Goal: Task Accomplishment & Management: Use online tool/utility

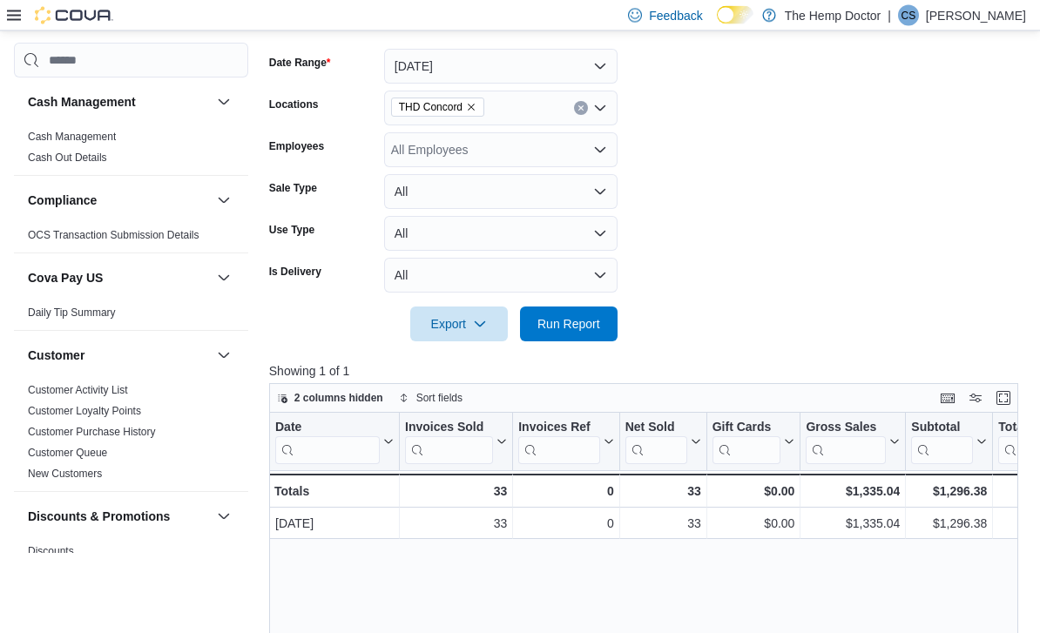
scroll to position [261, 0]
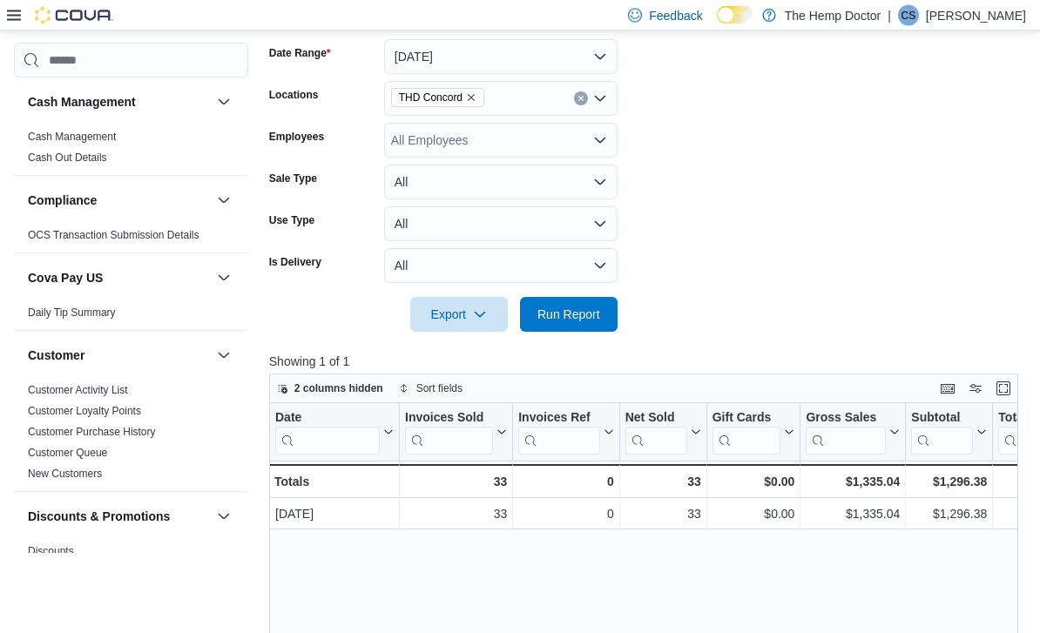
click at [609, 101] on div "THD Concord" at bounding box center [500, 99] width 233 height 35
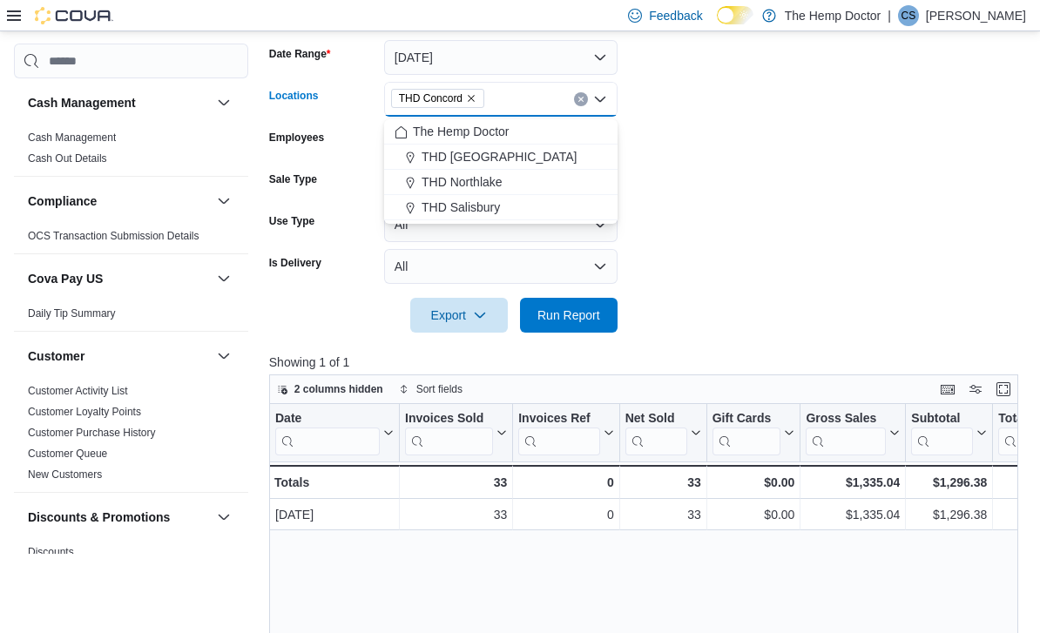
click at [537, 183] on div "THD Northlake" at bounding box center [500, 181] width 212 height 17
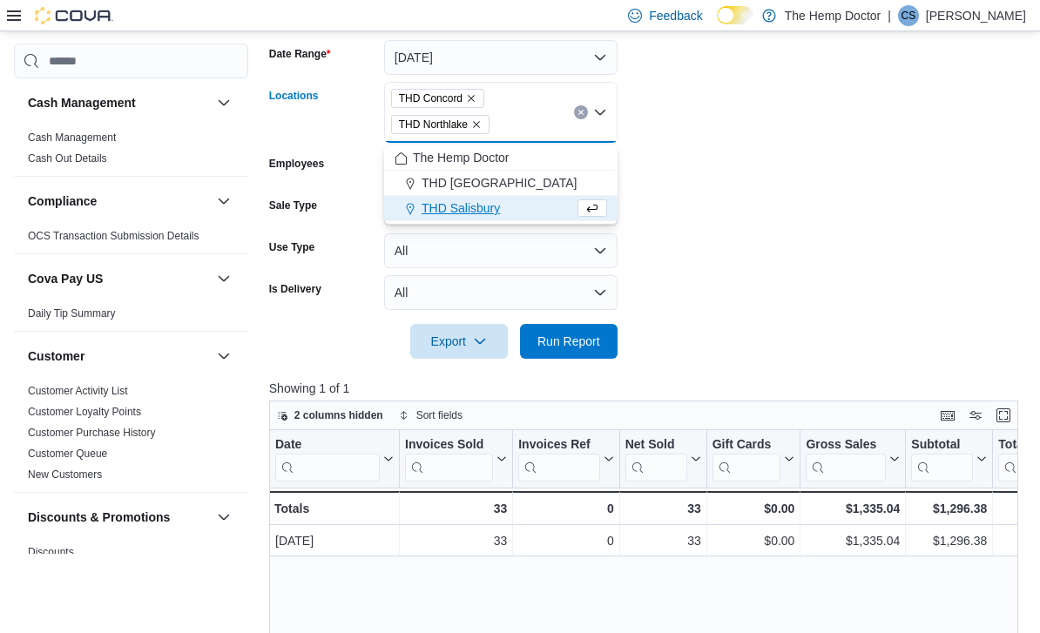
click at [484, 97] on span "THD Concord" at bounding box center [437, 98] width 93 height 19
click at [476, 96] on icon "Remove THD Concord from selection in this group" at bounding box center [471, 98] width 10 height 10
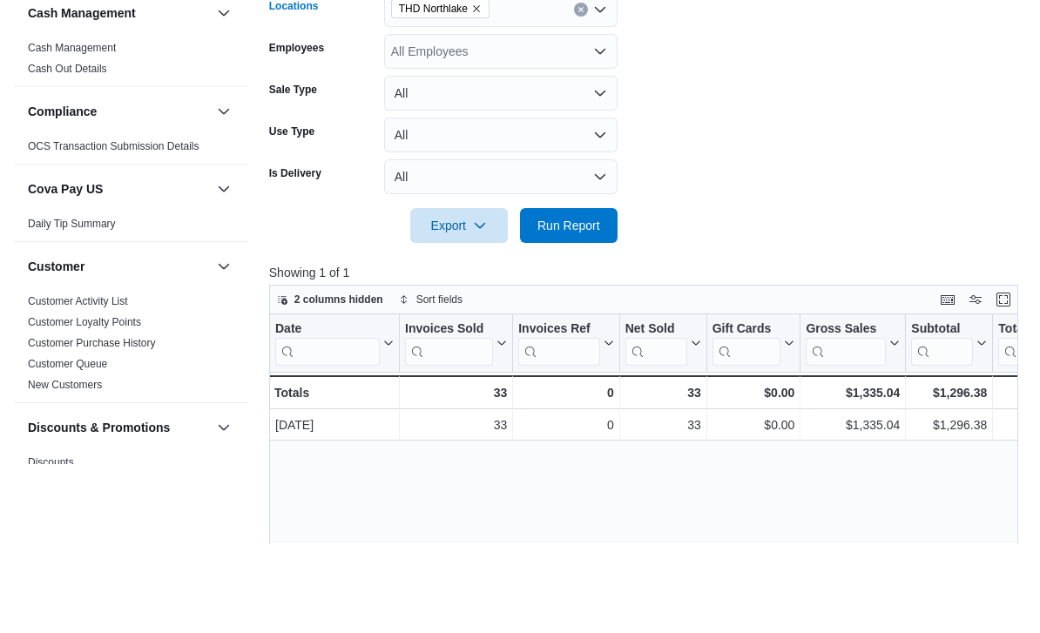
click at [599, 306] on span "Run Report" at bounding box center [568, 314] width 63 height 17
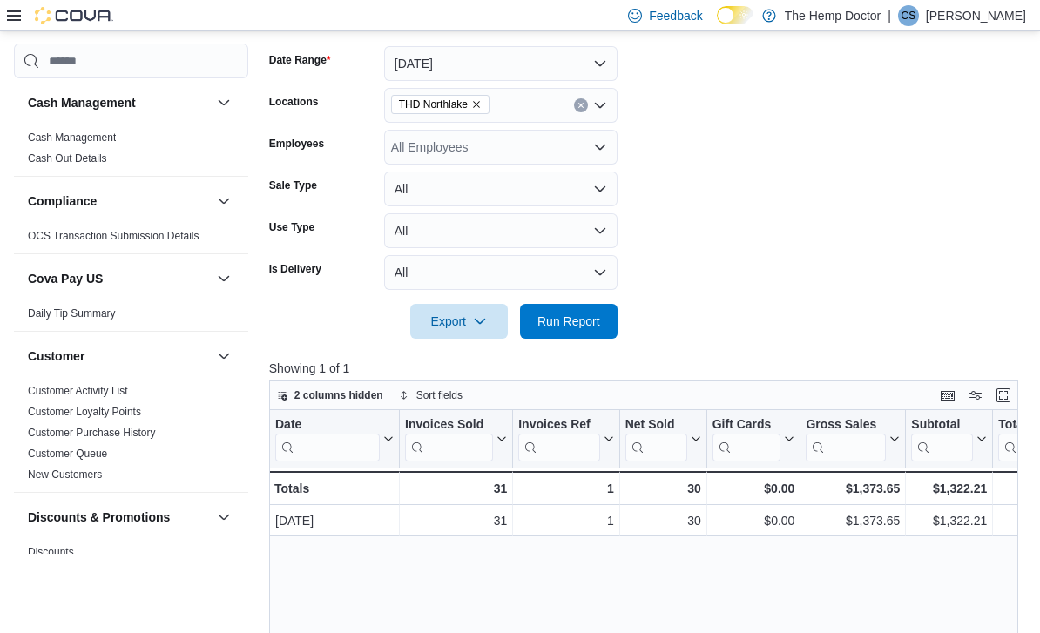
scroll to position [249, 0]
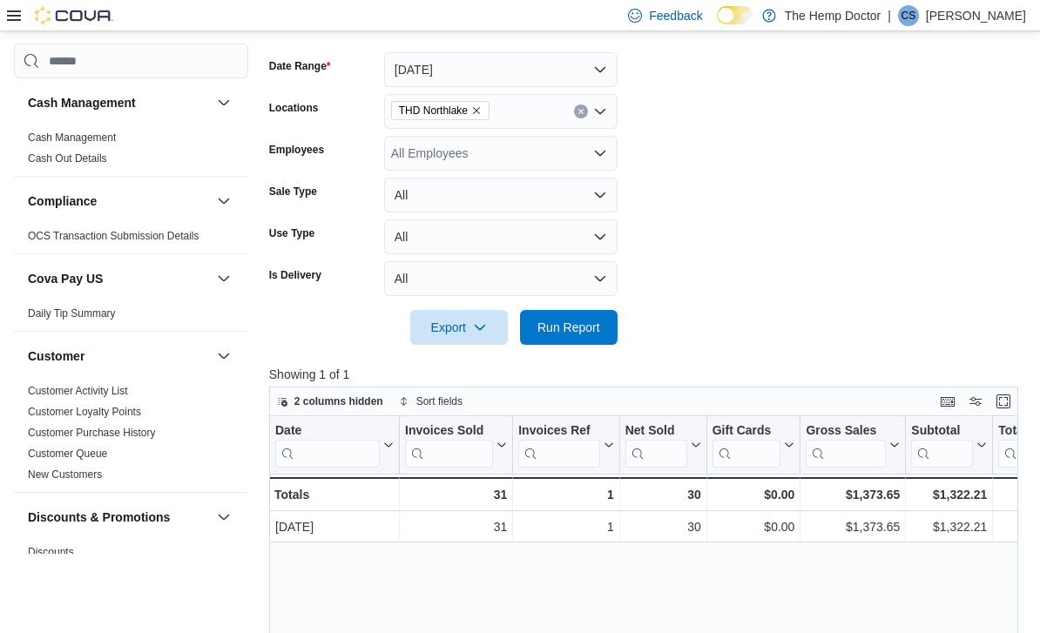
click at [598, 114] on icon "Open list of options" at bounding box center [600, 111] width 10 height 5
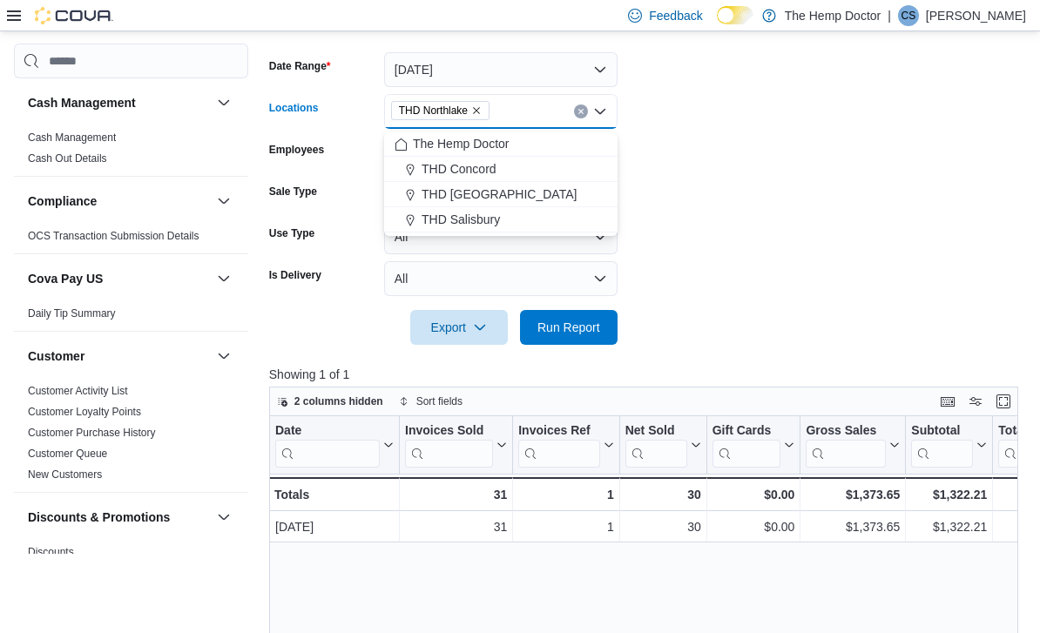
click at [524, 165] on div "THD Concord" at bounding box center [500, 168] width 212 height 17
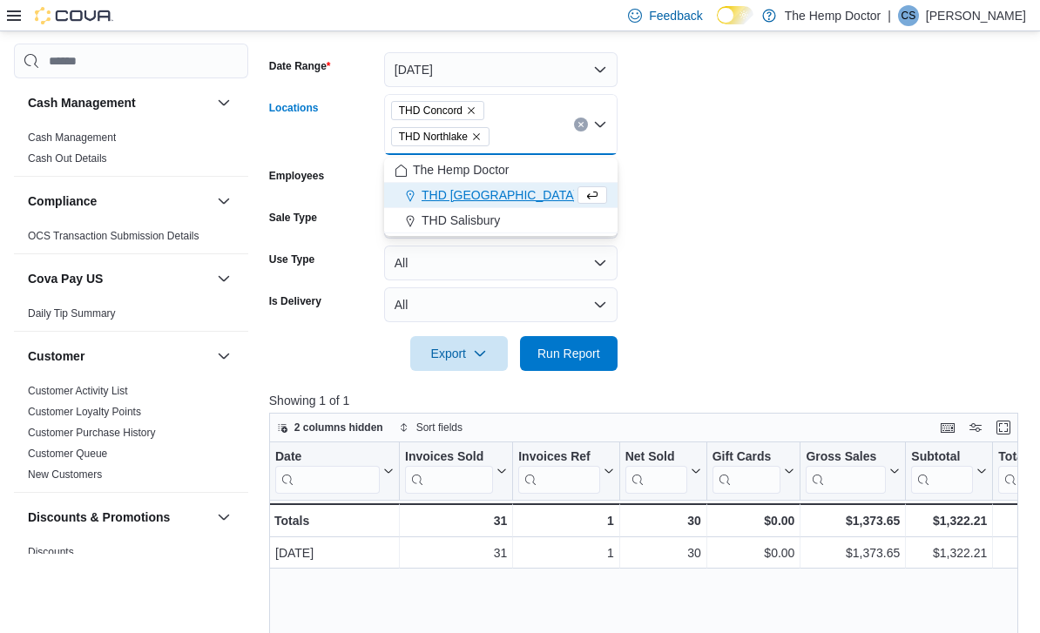
click at [481, 138] on icon "Remove THD Northlake from selection in this group" at bounding box center [476, 136] width 10 height 10
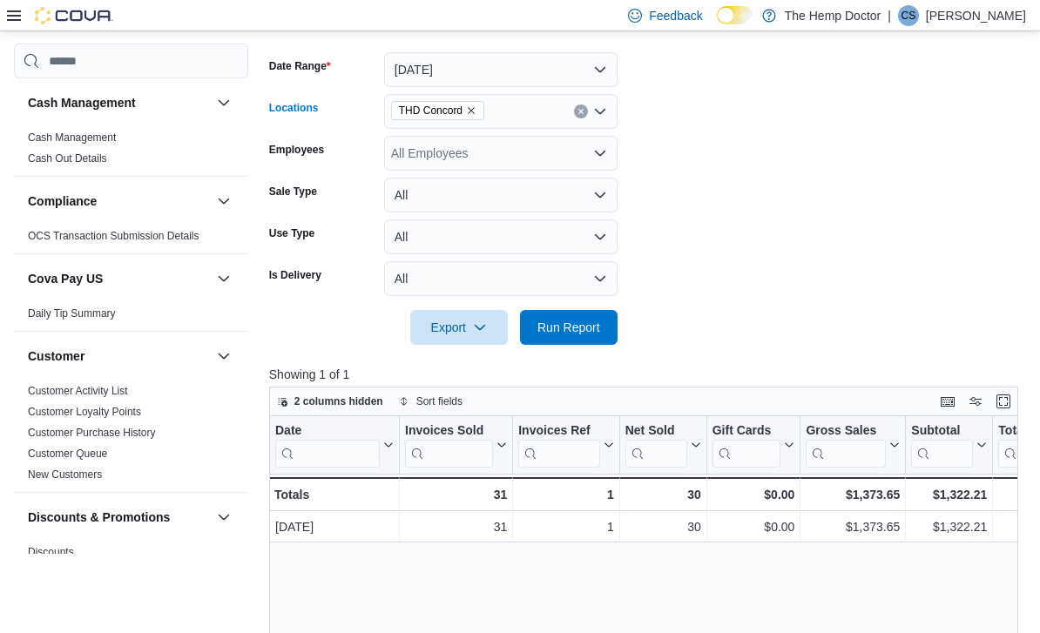
click at [719, 140] on form "Date Range [DATE] Locations THD [GEOGRAPHIC_DATA] Combo box. Selected. THD [GEO…" at bounding box center [647, 187] width 757 height 313
click at [599, 319] on span "Run Report" at bounding box center [568, 327] width 77 height 35
click at [608, 110] on div "THD Concord" at bounding box center [500, 111] width 233 height 35
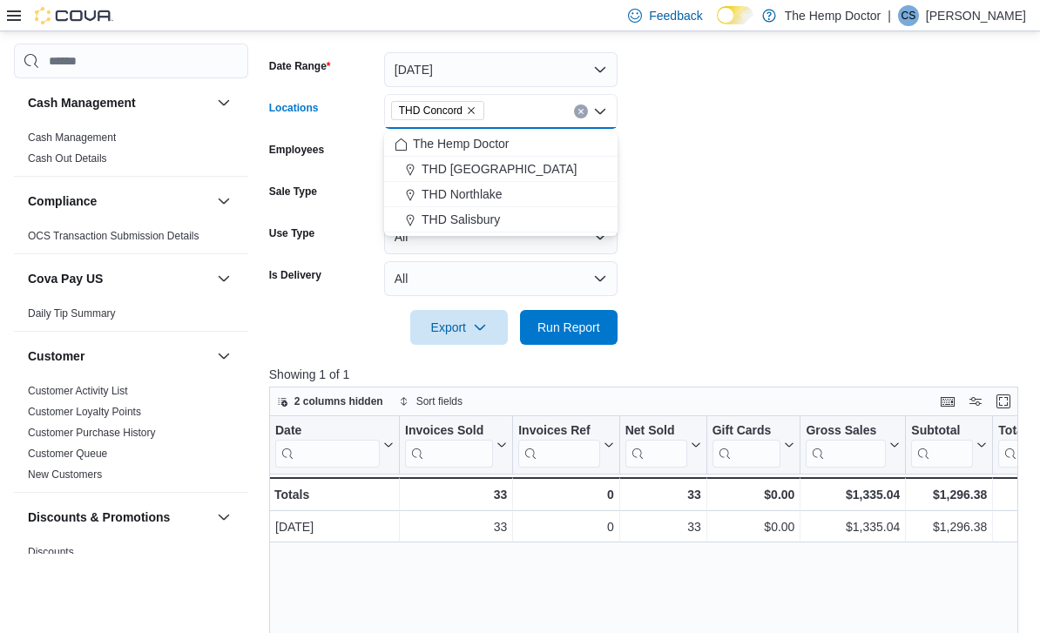
click at [525, 167] on div "THD [GEOGRAPHIC_DATA]" at bounding box center [500, 168] width 212 height 17
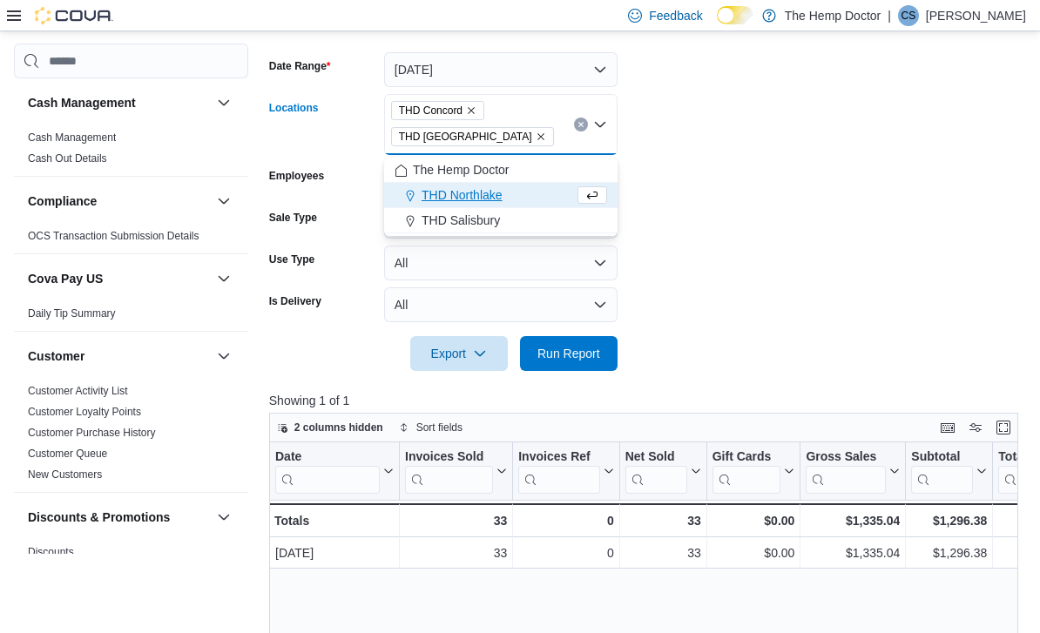
click at [609, 125] on div "THD Concord THD [GEOGRAPHIC_DATA] Combo box. Selected. THD [GEOGRAPHIC_DATA], T…" at bounding box center [500, 124] width 233 height 61
click at [511, 220] on div "THD Salisbury" at bounding box center [500, 220] width 212 height 17
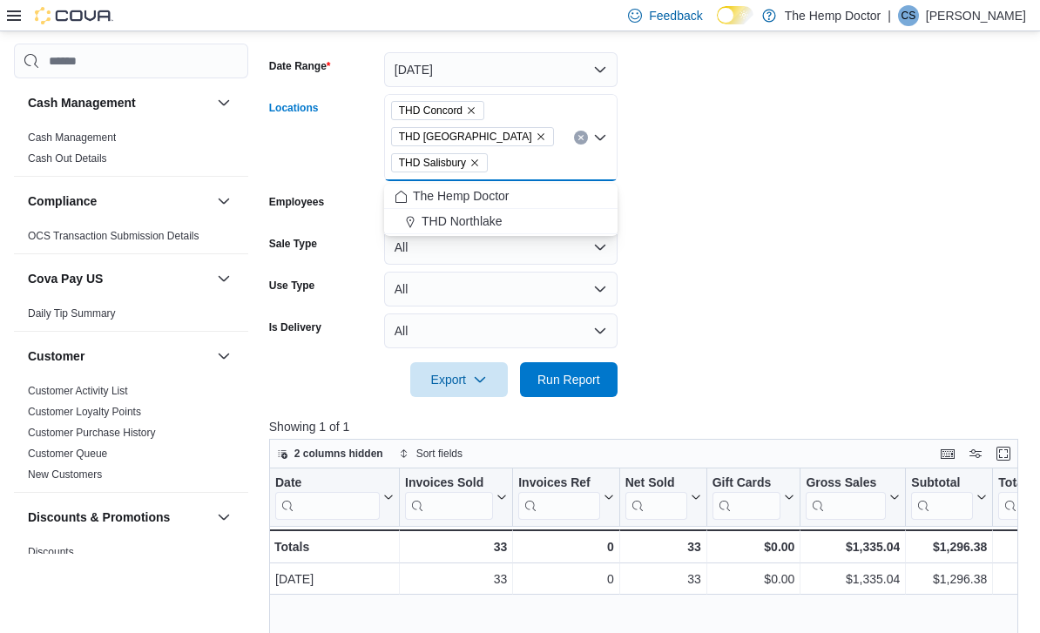
click at [535, 134] on icon "Remove THD Mooresville from selection in this group" at bounding box center [540, 136] width 10 height 10
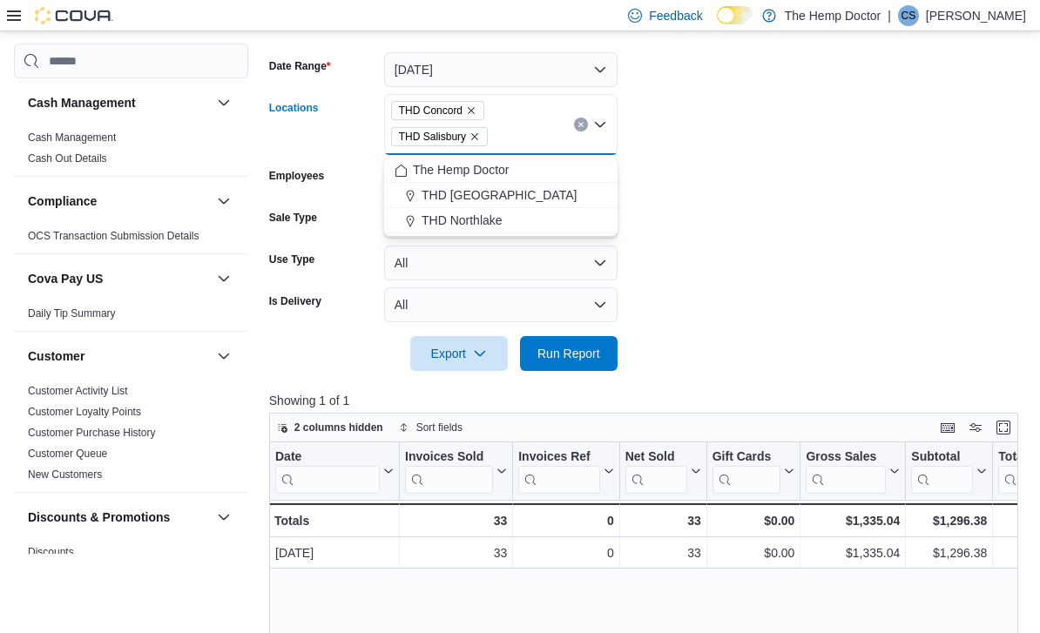
click at [495, 134] on div "THD Concord THD Salisbury Combo box. Selected. THD Concord, THD [GEOGRAPHIC_DAT…" at bounding box center [500, 124] width 233 height 61
click at [476, 113] on icon "Remove THD Concord from selection in this group" at bounding box center [471, 110] width 10 height 10
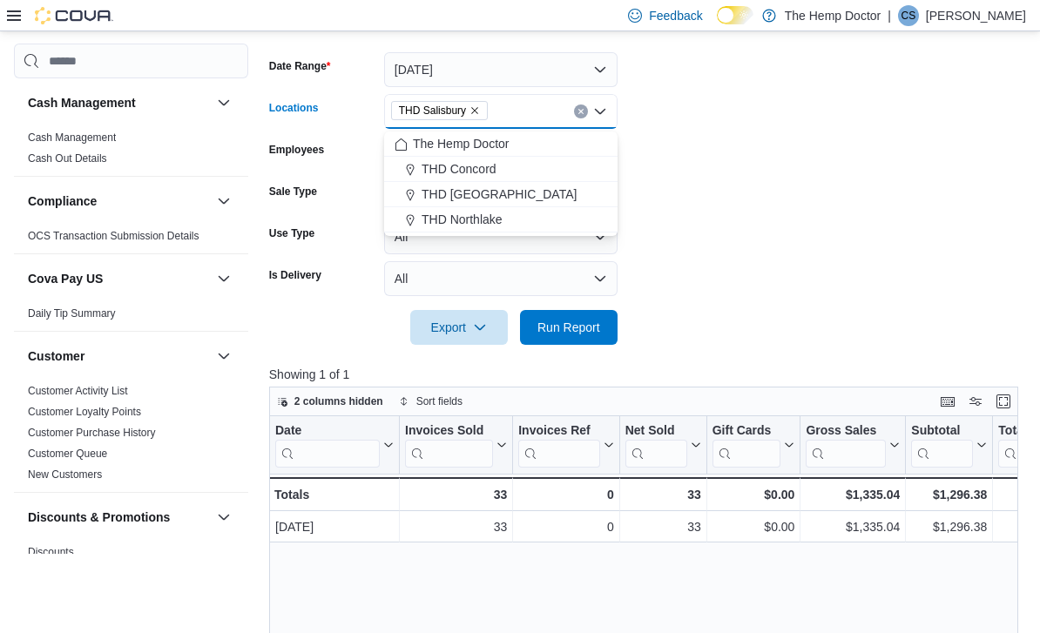
click at [737, 171] on form "Date Range [DATE] Locations [GEOGRAPHIC_DATA] [GEOGRAPHIC_DATA] Combo box. Sele…" at bounding box center [647, 187] width 757 height 313
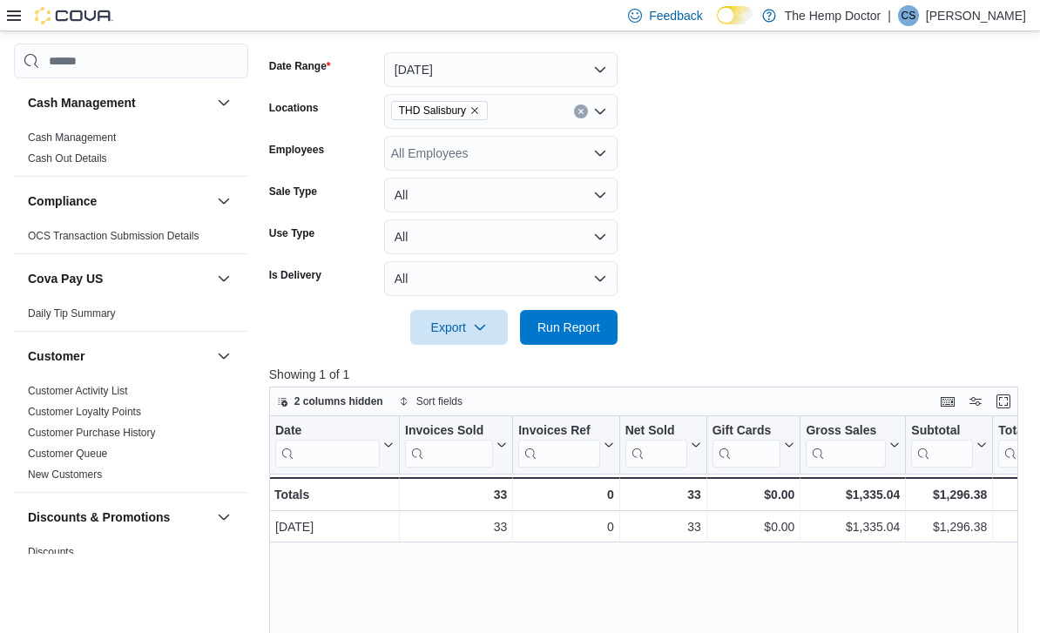
click at [585, 325] on span "Run Report" at bounding box center [568, 327] width 63 height 17
click at [607, 116] on div "THD Salisbury" at bounding box center [500, 111] width 233 height 35
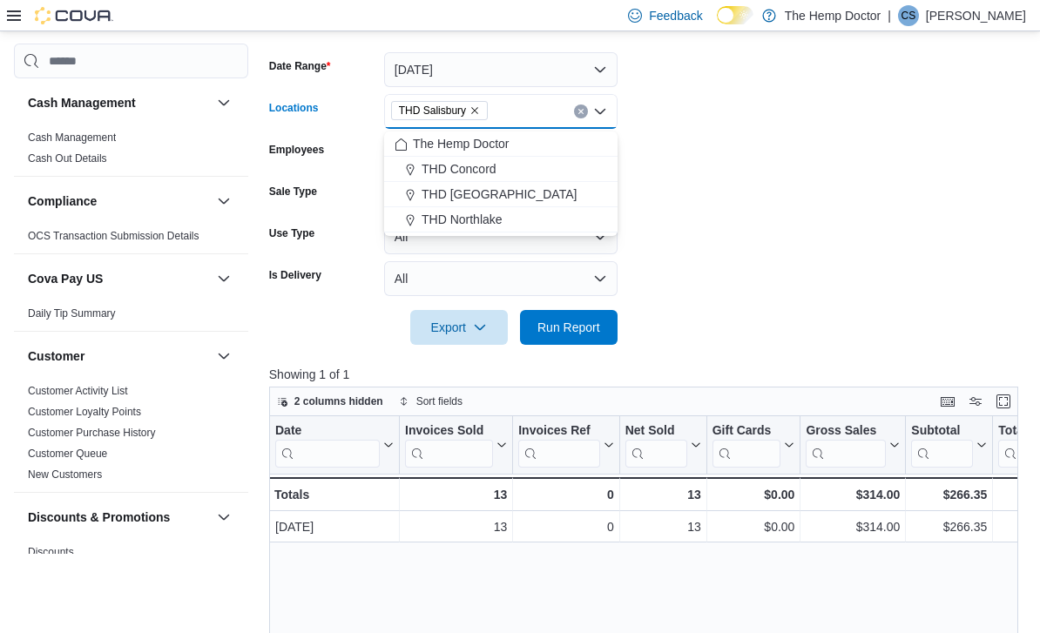
click at [530, 188] on div "THD [GEOGRAPHIC_DATA]" at bounding box center [500, 193] width 212 height 17
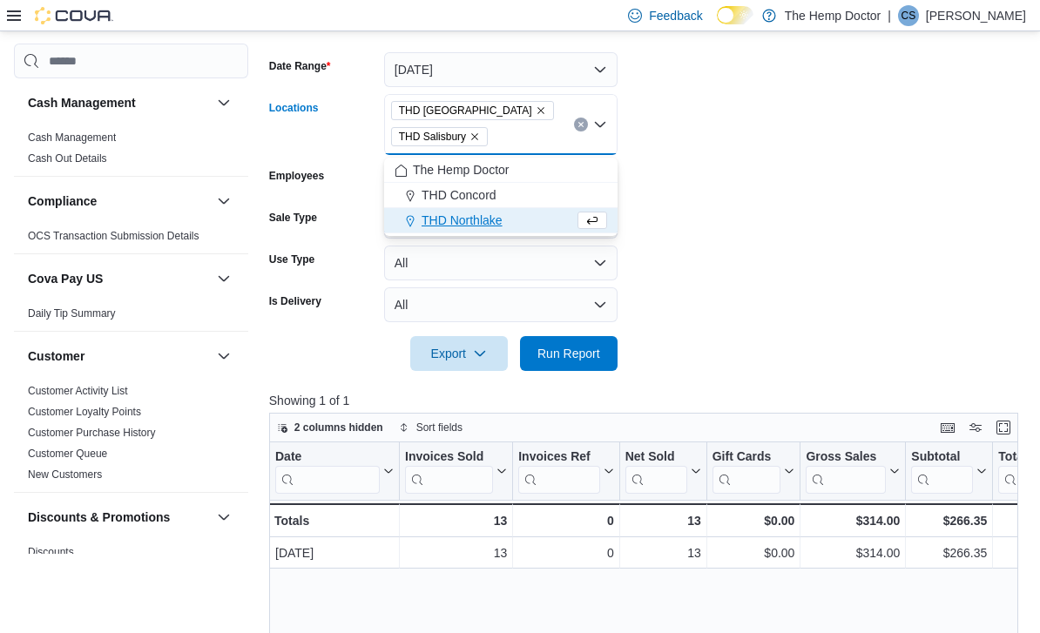
click at [485, 134] on span "THD Salisbury" at bounding box center [439, 136] width 97 height 19
click at [480, 133] on button "Remove THD Salisbury from selection in this group" at bounding box center [474, 136] width 10 height 10
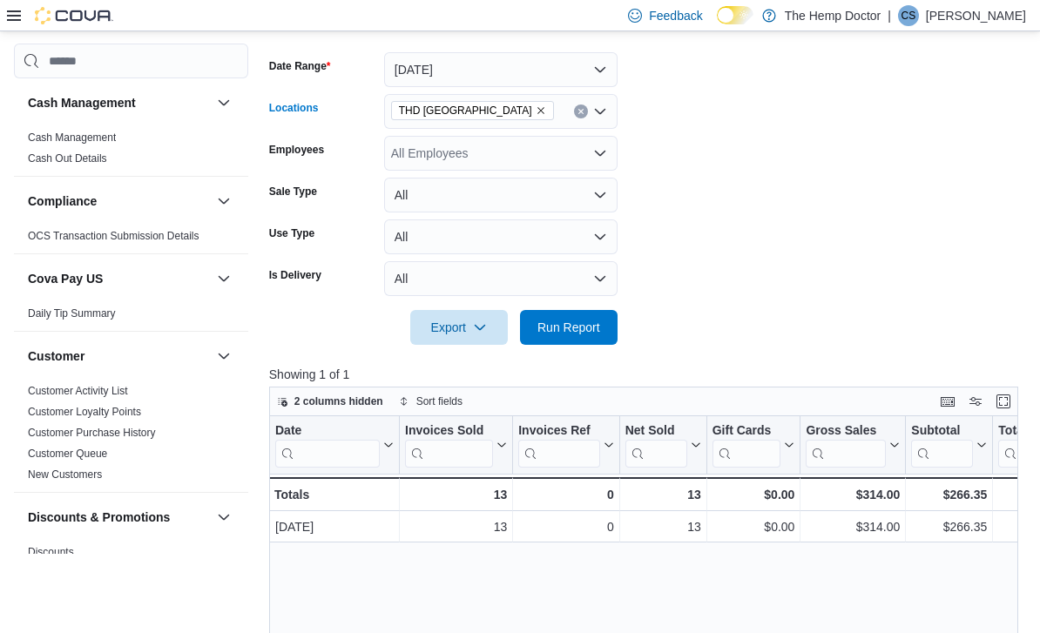
click at [714, 145] on form "Date Range [DATE] Locations [GEOGRAPHIC_DATA] [GEOGRAPHIC_DATA] Combo box. Sele…" at bounding box center [647, 187] width 757 height 313
click at [584, 327] on span "Run Report" at bounding box center [568, 327] width 63 height 17
